Goal: Complete application form

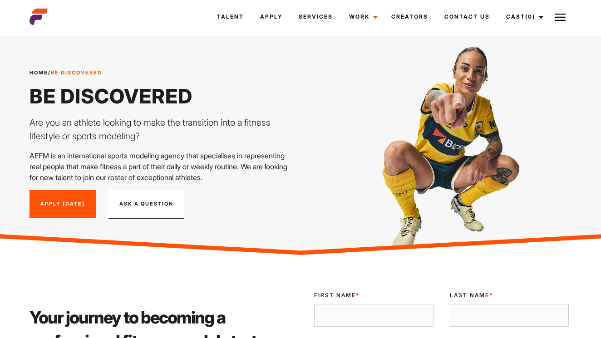
click at [72, 212] on link "Apply [DATE]" at bounding box center [63, 204] width 66 height 28
type input "Neha"
click at [534, 324] on input "Last Name *" at bounding box center [509, 315] width 119 height 23
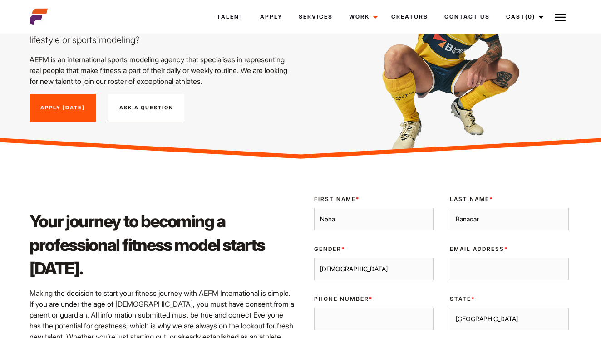
scroll to position [100, 0]
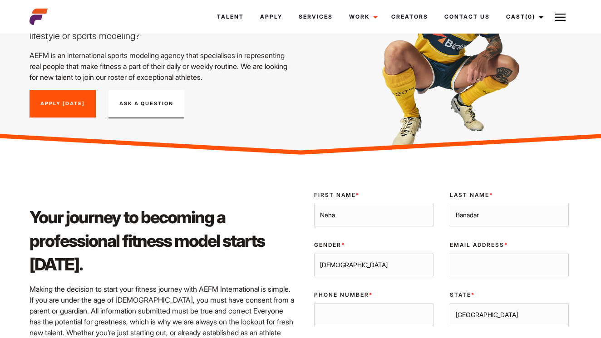
type input "Banadar"
select select "[DEMOGRAPHIC_DATA]"
click at [495, 273] on input "Email Address *" at bounding box center [509, 265] width 119 height 23
click at [461, 277] on input "laibanadar.neha@gmi" at bounding box center [509, 265] width 119 height 23
drag, startPoint x: 463, startPoint y: 277, endPoint x: 455, endPoint y: 275, distance: 7.9
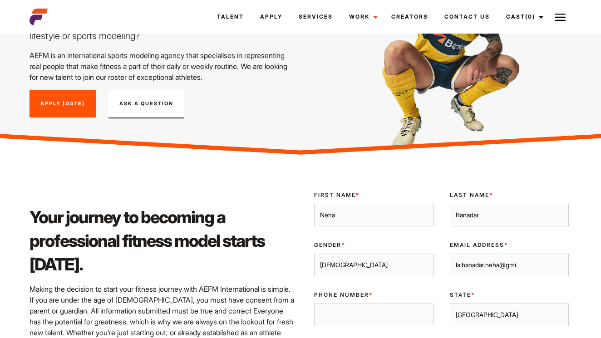
click at [455, 275] on input "laibanadar.neha@gmi" at bounding box center [509, 265] width 119 height 23
drag, startPoint x: 532, startPoint y: 274, endPoint x: 406, endPoint y: 274, distance: 126.3
click at [406, 274] on div "Validate Email [GEOGRAPHIC_DATA] First Name * Neha Last Name * [GEOGRAPHIC_DATA…" at bounding box center [441, 327] width 271 height 287
type input "laibanadar.neha@gmi"
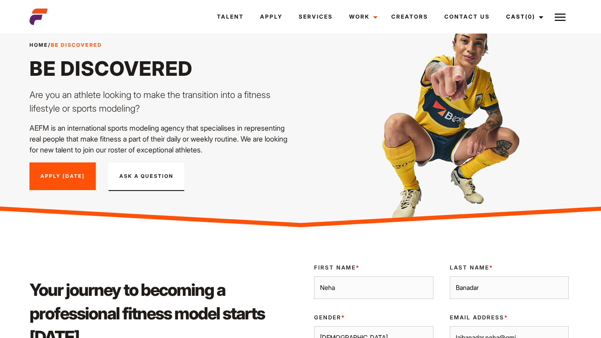
scroll to position [0, 0]
